Goal: Task Accomplishment & Management: Complete application form

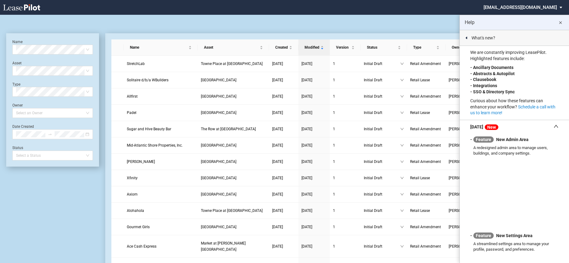
click at [560, 27] on button "close" at bounding box center [560, 22] width 12 height 12
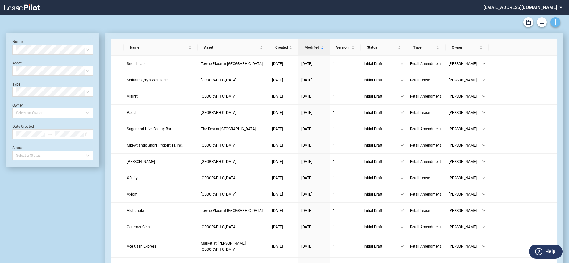
click at [554, 21] on icon "Create new document" at bounding box center [555, 22] width 6 height 6
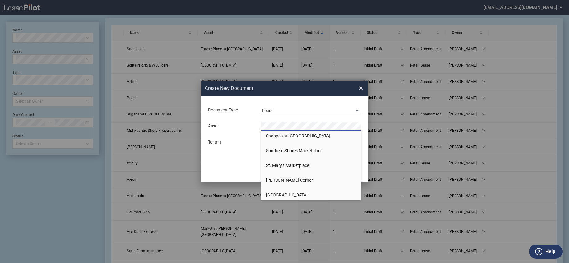
scroll to position [523, 0]
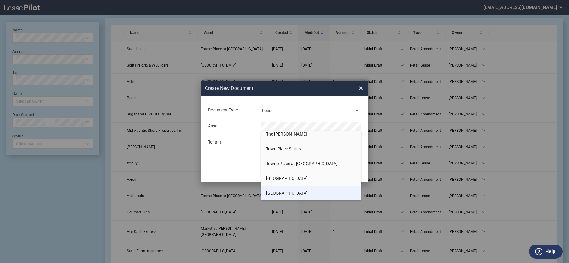
click at [290, 192] on span "[GEOGRAPHIC_DATA]" at bounding box center [287, 193] width 42 height 5
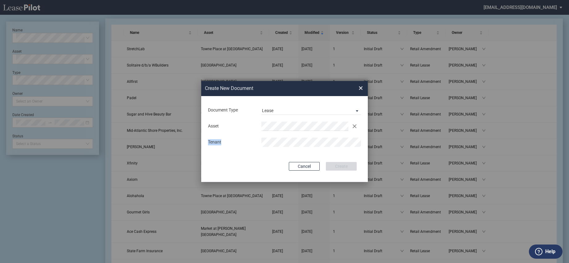
click at [330, 138] on md-input-container "Tenant" at bounding box center [284, 142] width 154 height 10
click at [341, 166] on button "Create" at bounding box center [341, 166] width 31 height 9
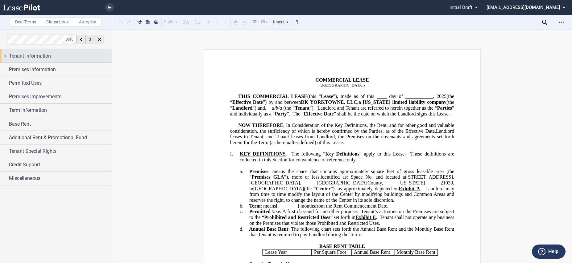
click at [48, 56] on span "Tenant Information" at bounding box center [30, 55] width 42 height 7
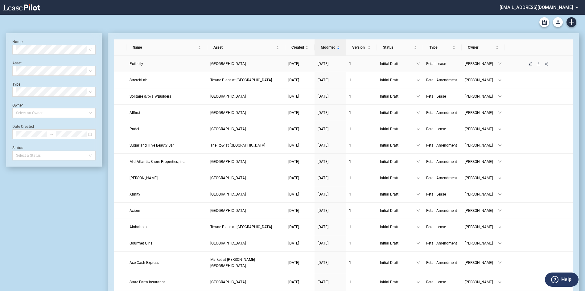
click at [531, 64] on icon "edit" at bounding box center [530, 63] width 3 height 3
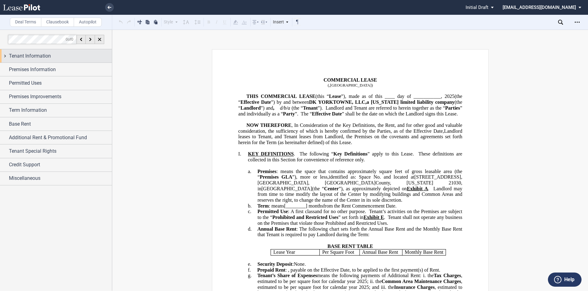
click at [43, 58] on span "Tenant Information" at bounding box center [30, 55] width 42 height 7
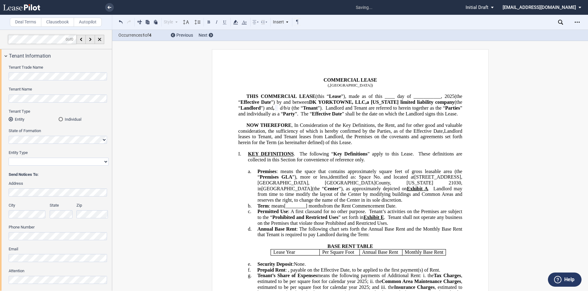
click at [105, 163] on select "Corporation Limited Liability Company General Partnership Limited Partnership O…" at bounding box center [59, 162] width 100 height 8
select select "limited liability company"
click at [9, 158] on select "Corporation Limited Liability Company General Partnership Limited Partnership O…" at bounding box center [59, 162] width 100 height 8
click at [280, 107] on span at bounding box center [280, 108] width 2 height 6
click at [280, 105] on span at bounding box center [280, 108] width 2 height 6
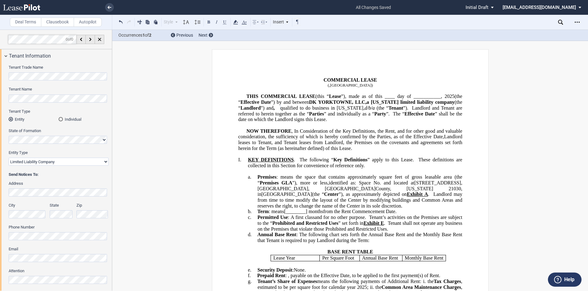
click at [365, 106] on span "qualified to do business in [US_STATE]," at bounding box center [322, 108] width 84 height 6
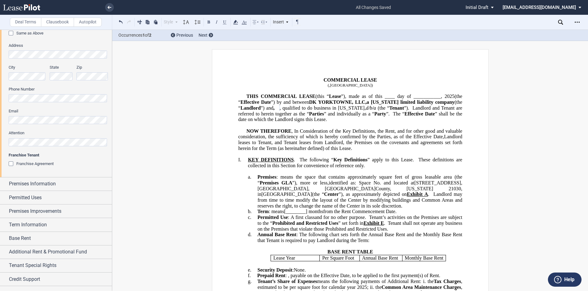
scroll to position [278, 0]
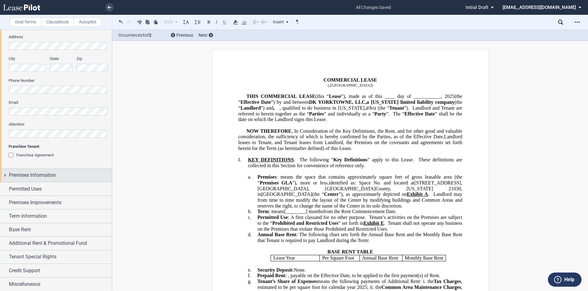
click at [43, 176] on span "Premises Information" at bounding box center [32, 175] width 47 height 7
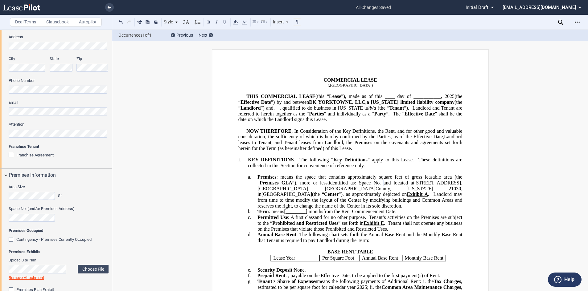
drag, startPoint x: 419, startPoint y: 188, endPoint x: 458, endPoint y: 188, distance: 39.5
click at [458, 186] on span "[STREET_ADDRESS]" at bounding box center [437, 183] width 47 height 6
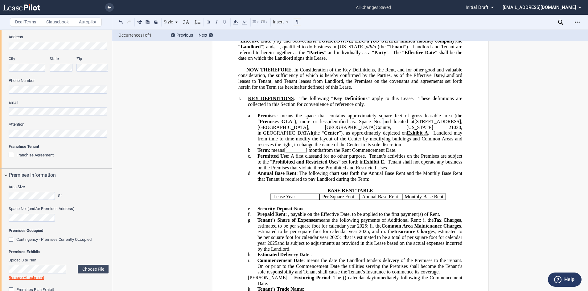
scroll to position [62, 0]
click at [338, 165] on span "Prohibited and Restricted Uses" at bounding box center [305, 162] width 66 height 6
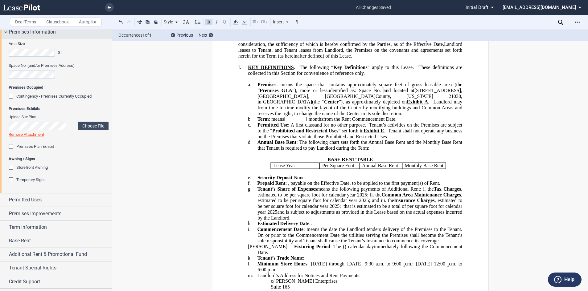
scroll to position [432, 0]
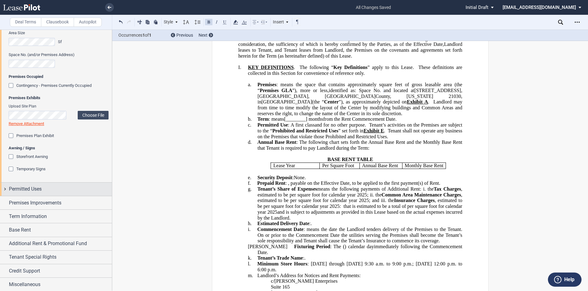
click at [26, 189] on span "Permitted Uses" at bounding box center [25, 189] width 33 height 7
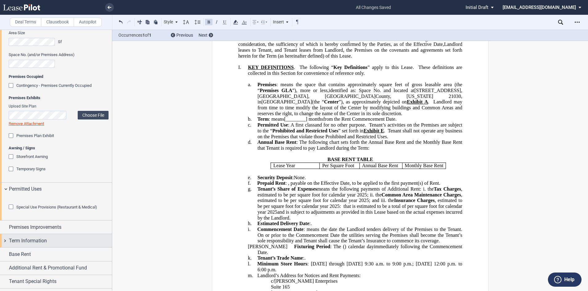
click at [28, 245] on span "Term Information" at bounding box center [28, 241] width 38 height 7
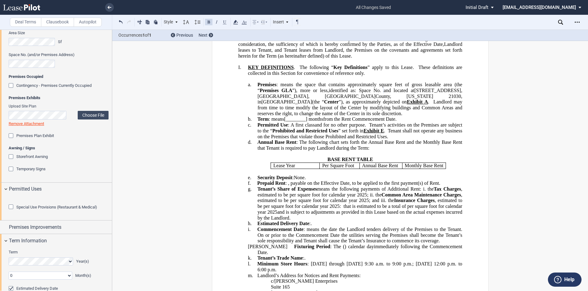
scroll to position [494, 0]
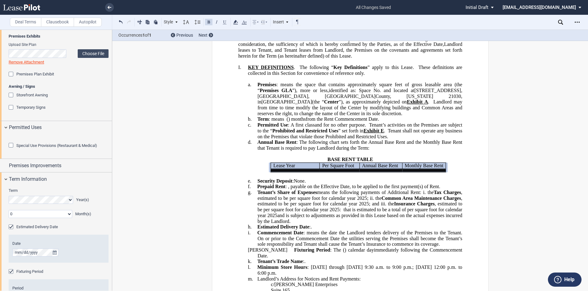
click at [70, 218] on select "0 1 2 3 4 5 6 7 8 9 10 11" at bounding box center [41, 214] width 64 height 8
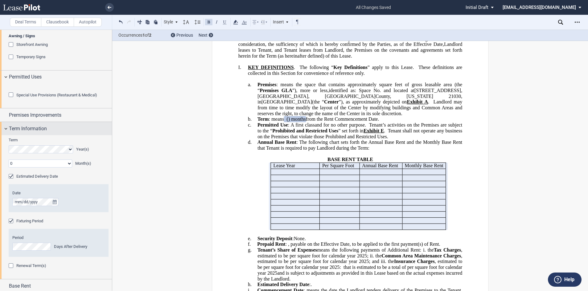
scroll to position [555, 0]
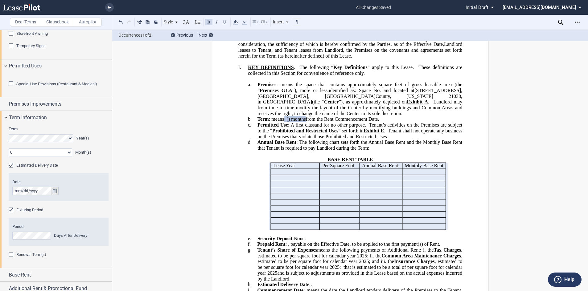
click at [54, 193] on icon "true" at bounding box center [55, 191] width 4 height 4
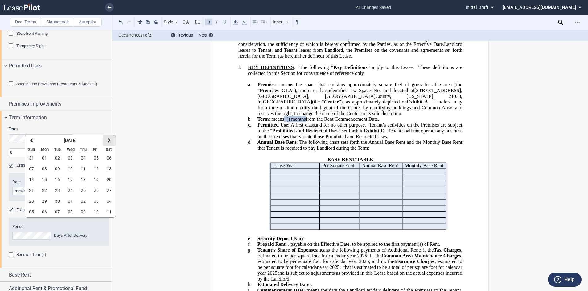
click at [111, 139] on button "next" at bounding box center [109, 140] width 13 height 11
click at [109, 140] on icon "button" at bounding box center [109, 140] width 3 height 5
click at [46, 169] on span "03" at bounding box center [44, 169] width 5 height 5
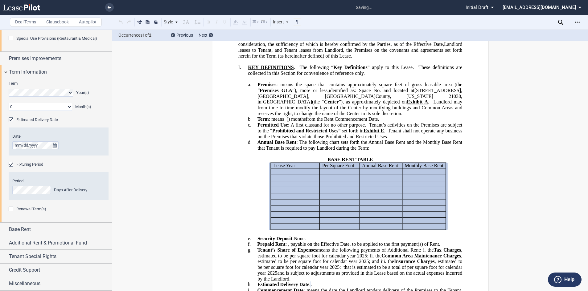
scroll to position [617, 0]
click at [10, 213] on div "Renewal Term(s)" at bounding box center [12, 210] width 6 height 6
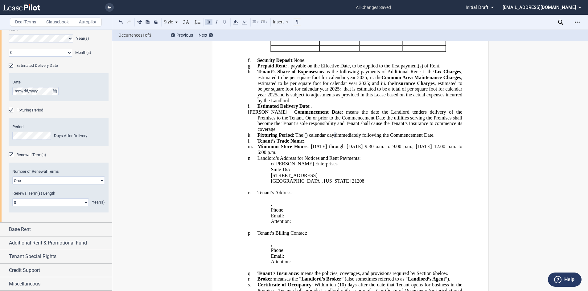
scroll to position [689, 0]
click at [23, 231] on span "Base Rent" at bounding box center [20, 229] width 22 height 7
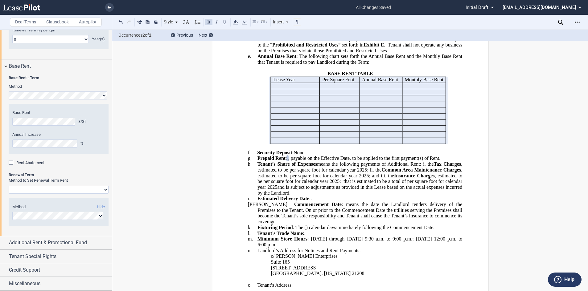
scroll to position [843, 0]
click at [105, 194] on select "Rent Set At Fair Market Value Rent Specified in [GEOGRAPHIC_DATA]" at bounding box center [59, 190] width 100 height 8
select select "fixed"
click at [9, 194] on select "Rent Set At Fair Market Value Rent Specified in [GEOGRAPHIC_DATA]" at bounding box center [59, 190] width 100 height 8
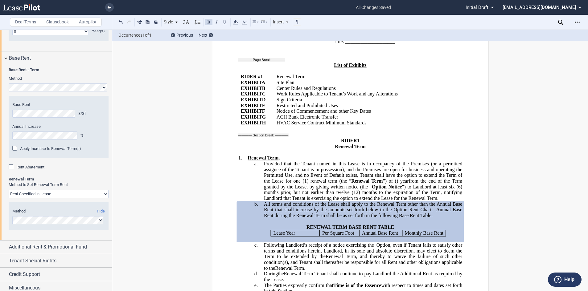
scroll to position [742, 0]
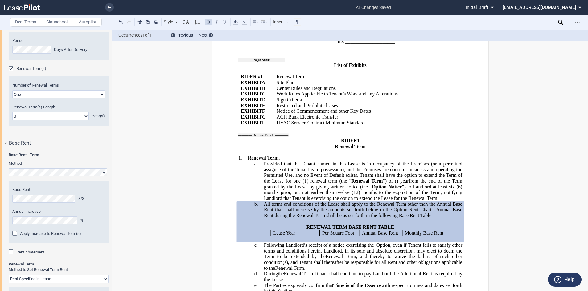
click at [100, 98] on select "One Two" at bounding box center [58, 94] width 93 height 8
select select "2"
click at [12, 98] on select "One Two" at bounding box center [58, 94] width 93 height 8
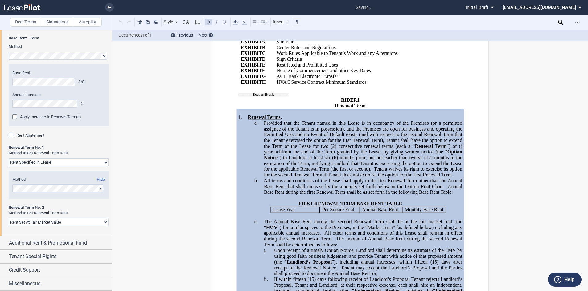
scroll to position [892, 0]
click at [105, 223] on select "Rent Set At Fair Market Value Rent Specified in [GEOGRAPHIC_DATA]" at bounding box center [59, 222] width 100 height 8
select select "fixed"
click at [9, 218] on select "Rent Set At Fair Market Value Rent Specified in [GEOGRAPHIC_DATA]" at bounding box center [59, 222] width 100 height 8
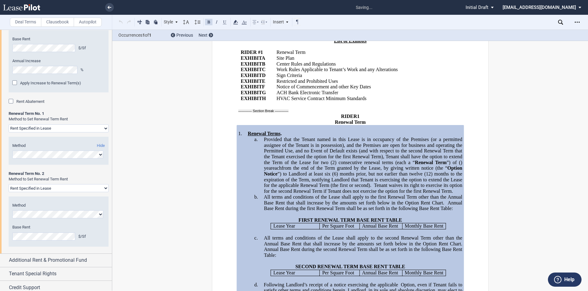
scroll to position [923, 0]
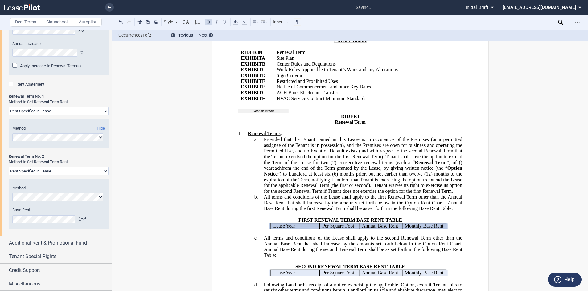
click at [39, 229] on div "Method Hide Base Rent $/Sf Annual Increase %" at bounding box center [59, 205] width 100 height 50
click at [40, 254] on span "Tenant Special Rights" at bounding box center [33, 256] width 48 height 7
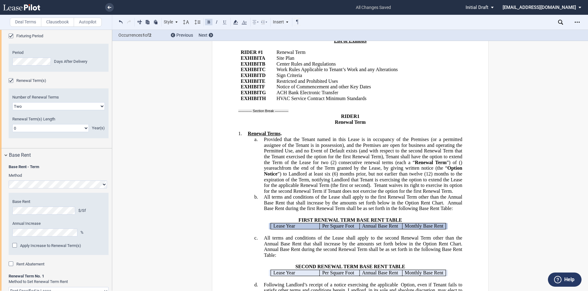
scroll to position [740, 0]
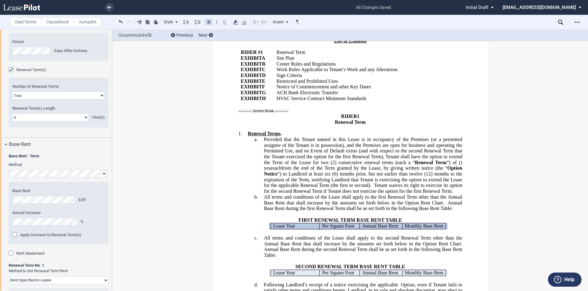
click at [84, 122] on select "0 1 2 3 4 5 6 7 8 9 10 11 12 13 14 15 16 17 18 19 20" at bounding box center [50, 118] width 76 height 8
select select "number:5"
click at [12, 122] on select "0 1 2 3 4 5 6 7 8 9 10 11 12 13 14 15 16 17 18 19 20" at bounding box center [50, 118] width 76 height 8
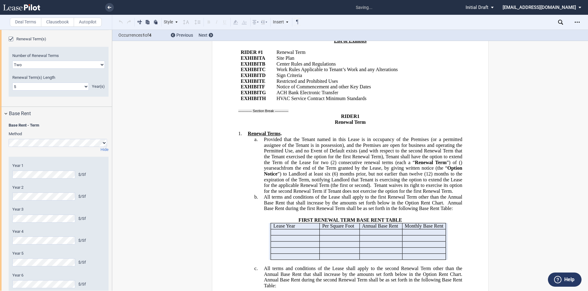
click at [12, 272] on div "Year 1 $/Sf Year 2 $/Sf Year 3 $/Sf Year 4 $/Sf Year 5 $/Sf Year 6 $/Sf Year 7 …" at bounding box center [59, 270] width 100 height 226
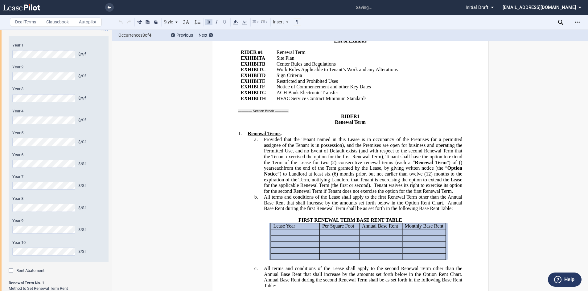
scroll to position [894, 0]
click at [11, 194] on div "Year 1 $/Sf Year 2 $/Sf Year 3 $/Sf Year 4 $/Sf Year 5 $/Sf Year 6 $/Sf Year 7 …" at bounding box center [59, 147] width 100 height 226
click at [9, 259] on div "Year 1 $/Sf Year 2 $/Sf Year 3 $/Sf Year 4 $/Sf Year 5 $/Sf Year 6 $/Sf Year 7 …" at bounding box center [59, 147] width 100 height 226
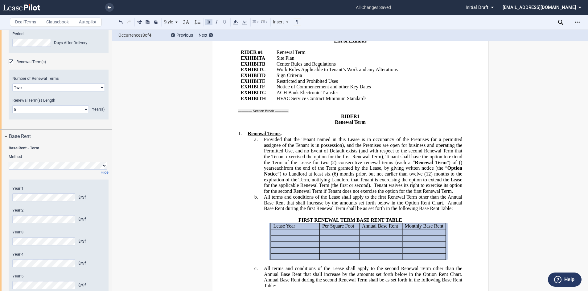
scroll to position [740, 0]
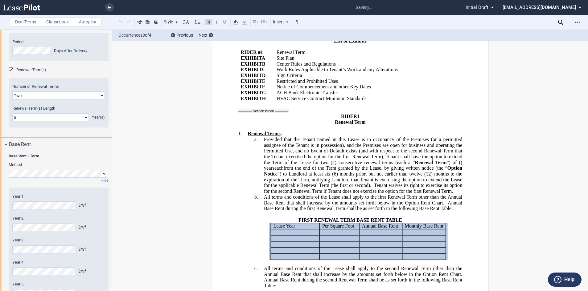
click at [48, 243] on label "Year 3" at bounding box center [58, 241] width 93 height 6
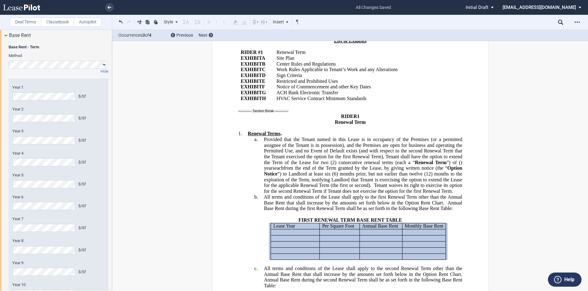
scroll to position [854, 0]
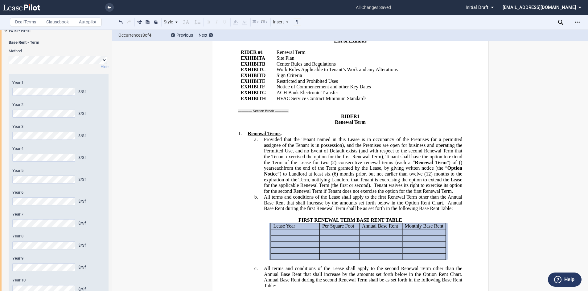
click at [12, 246] on div "Year 1 $/Sf Year 2 $/Sf Year 3 $/Sf Year 4 $/Sf Year 5 $/Sf Year 6 $/Sf Year 7 …" at bounding box center [59, 187] width 100 height 226
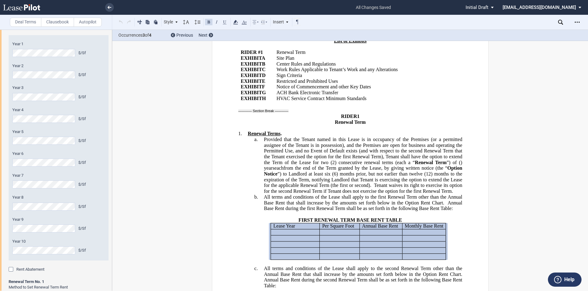
scroll to position [947, 0]
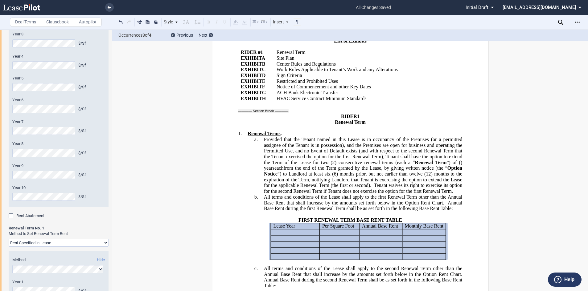
click at [11, 207] on div "Year 1 $/Sf Year 2 $/Sf Year 3 $/Sf Year 4 $/Sf Year 5 $/Sf Year 6 $/Sf Year 7 …" at bounding box center [59, 94] width 100 height 226
click at [2, 231] on div "Base Rent - Term Method Hide Year 1 $/Sf Year 2 $/Sf Year 3 $/Sf Year 4 $/Sf Ye…" at bounding box center [56, 225] width 112 height 561
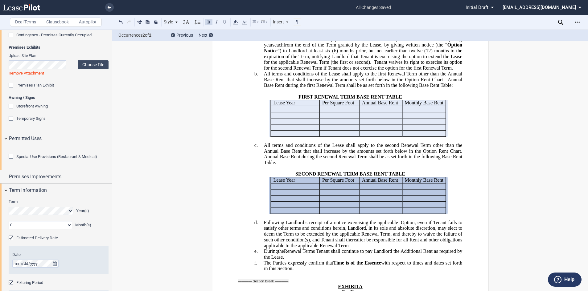
scroll to position [494, 0]
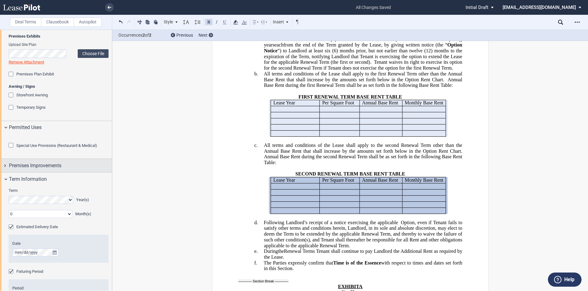
click at [58, 170] on span "Premises Improvements" at bounding box center [35, 165] width 52 height 7
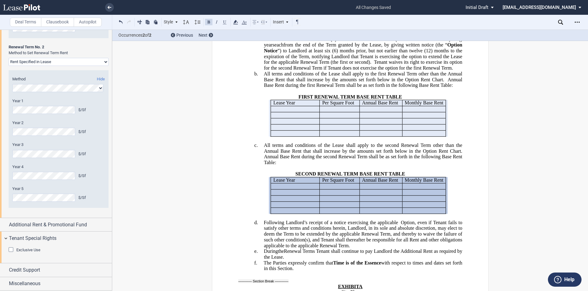
scroll to position [1374, 0]
click at [53, 224] on span "Additional Rent & Promotional Fund" at bounding box center [48, 224] width 78 height 7
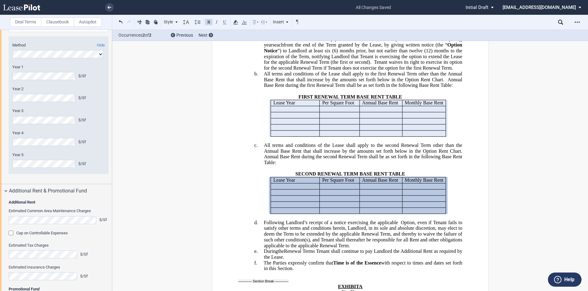
scroll to position [1436, 0]
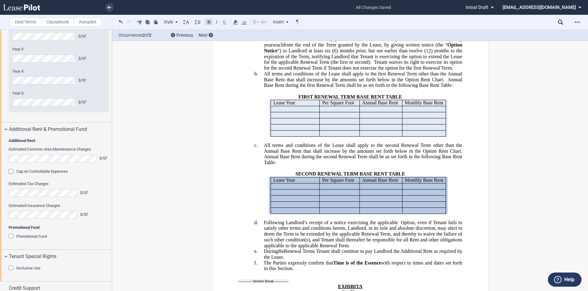
click at [11, 176] on div "Cap on Controllable Expenses" at bounding box center [12, 172] width 6 height 6
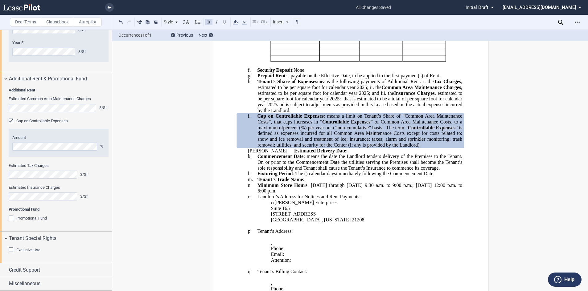
scroll to position [1521, 0]
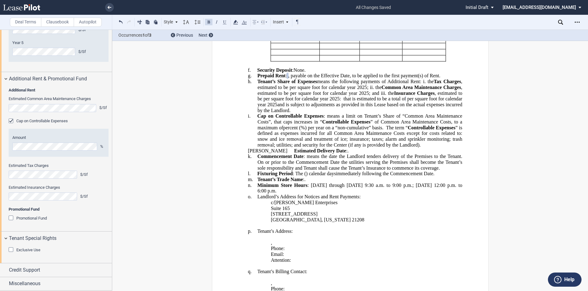
click at [383, 130] on span "%) per year on a “non-cumulative” basis." at bounding box center [342, 128] width 83 height 6
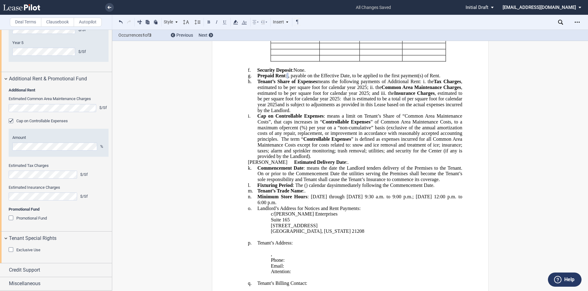
click at [380, 142] on span "%) per year on a “non-cumulative” basis (exclusive of the annual amortization c…" at bounding box center [361, 133] width 206 height 17
click at [317, 142] on span "%) per year on a “non-cumulative” basis (exclusive of the annual amortization c…" at bounding box center [361, 133] width 206 height 17
click at [283, 142] on span at bounding box center [281, 140] width 3 height 6
